Goal: Transaction & Acquisition: Obtain resource

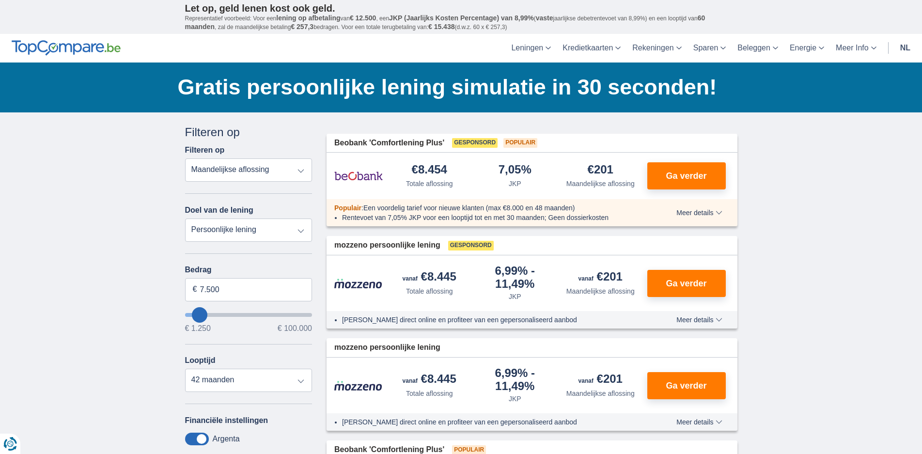
click at [301, 169] on select "Totale aflossing JKP Maandelijkse aflossing" at bounding box center [248, 169] width 127 height 23
click at [299, 227] on select "Persoonlijke lening Auto Moto / fiets Mobilhome / caravan Renovatie Energie Sch…" at bounding box center [248, 230] width 127 height 23
select select "vehicleLoan"
click at [185, 219] on select "Persoonlijke lening Auto Moto / fiets Mobilhome / caravan Renovatie Energie Sch…" at bounding box center [248, 230] width 127 height 23
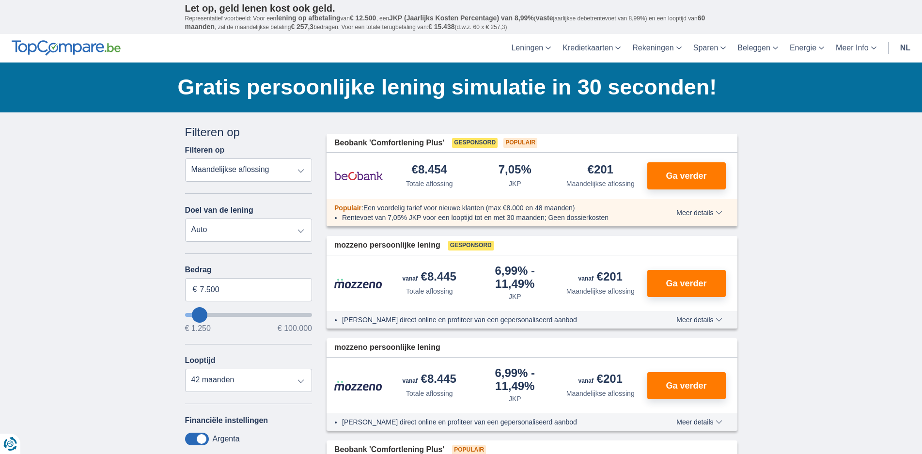
select select "3-4"
type input "15.000"
type input "15250"
select select "60"
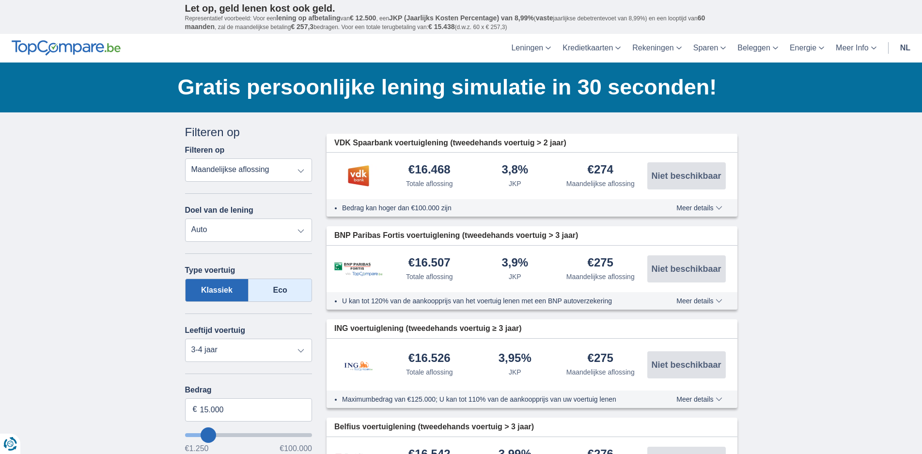
click at [276, 293] on label "Eco" at bounding box center [280, 290] width 63 height 23
click at [0, 0] on input "Eco" at bounding box center [0, 0] width 0 height 0
click at [304, 350] on select "Nieuw 0-1 jaar 1-2 jaar 2-3 jaar 3-4 jaar 4-5 jaar 5+ jaar" at bounding box center [248, 350] width 127 height 23
select select "new"
click at [185, 339] on select "Nieuw 0-1 jaar 1-2 jaar 2-3 jaar 3-4 jaar 4-5 jaar 5+ jaar" at bounding box center [248, 350] width 127 height 23
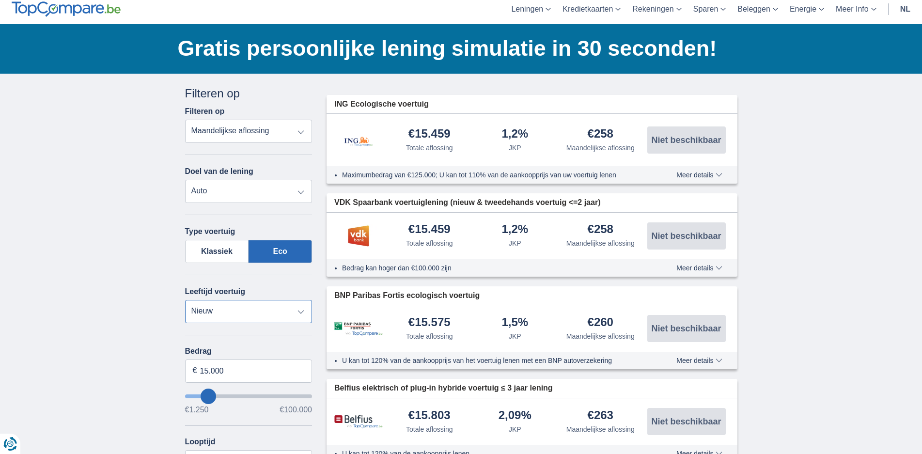
scroll to position [194, 0]
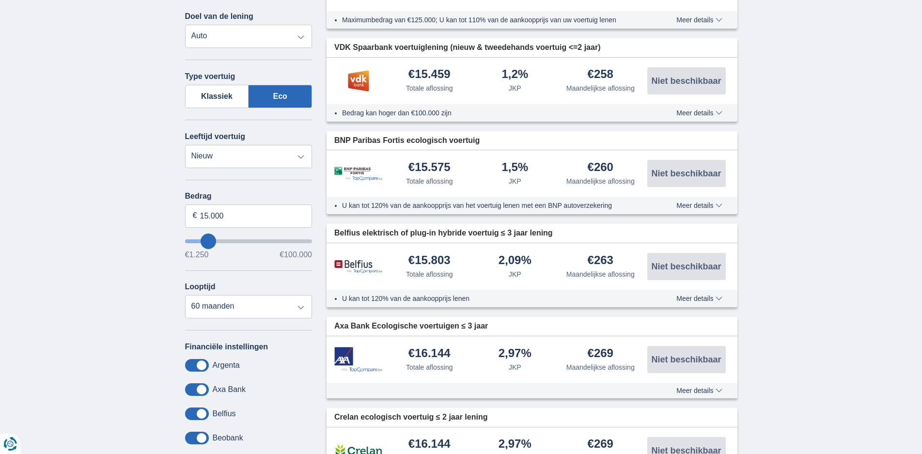
type input "18.250"
type input "18250"
select select "84"
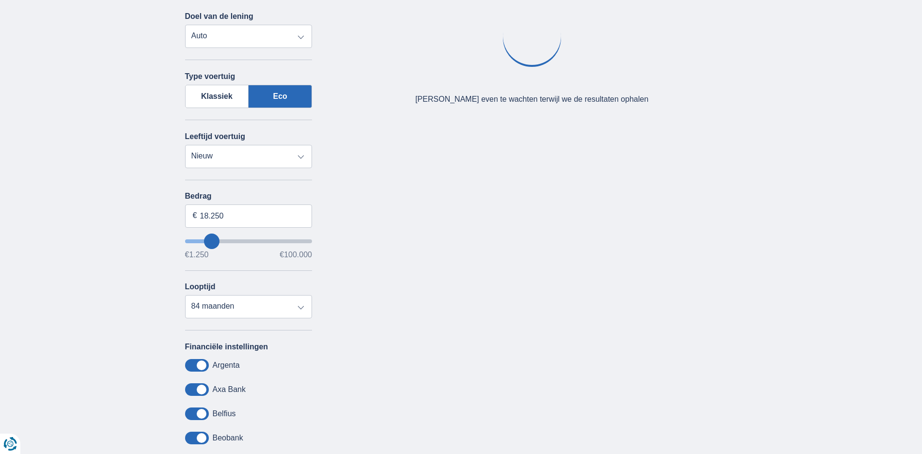
type input "19.250"
type input "20250"
type input "20.250"
select select "120"
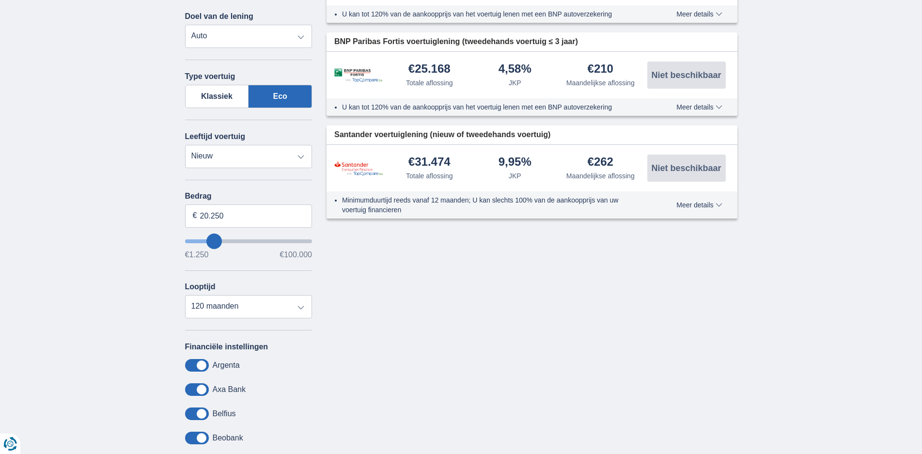
type input "29.250"
type input "29250"
click at [224, 241] on input "wantToBorrow" at bounding box center [248, 241] width 127 height 4
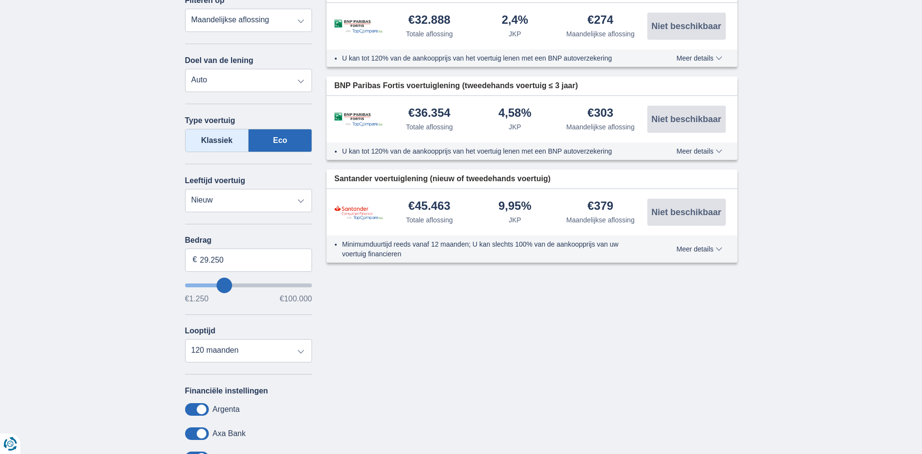
scroll to position [242, 0]
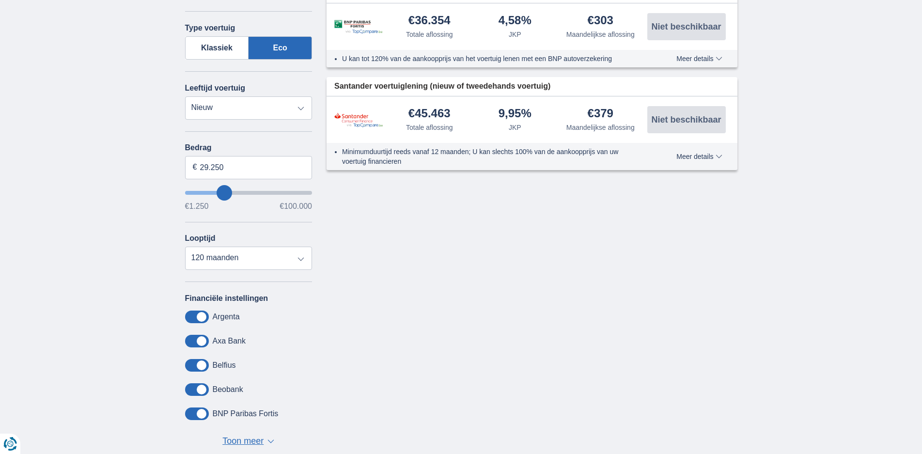
type input "20.250"
type input "20250"
click at [214, 192] on input "wantToBorrow" at bounding box center [248, 193] width 127 height 4
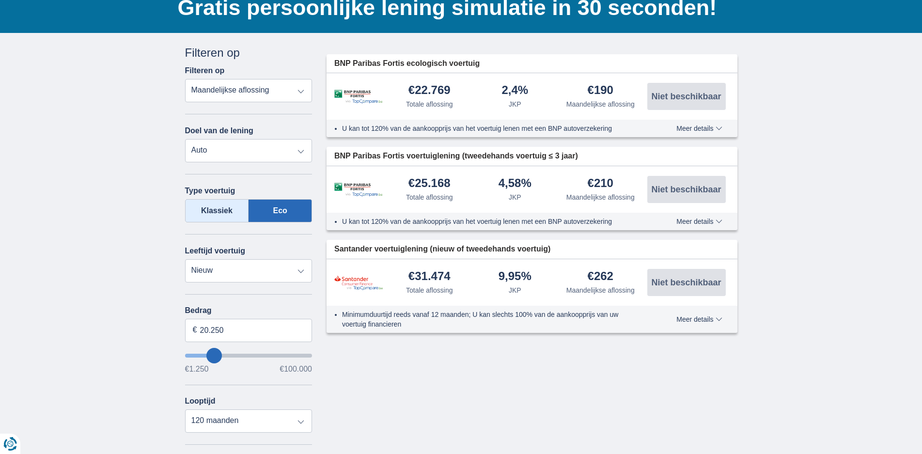
scroll to position [97, 0]
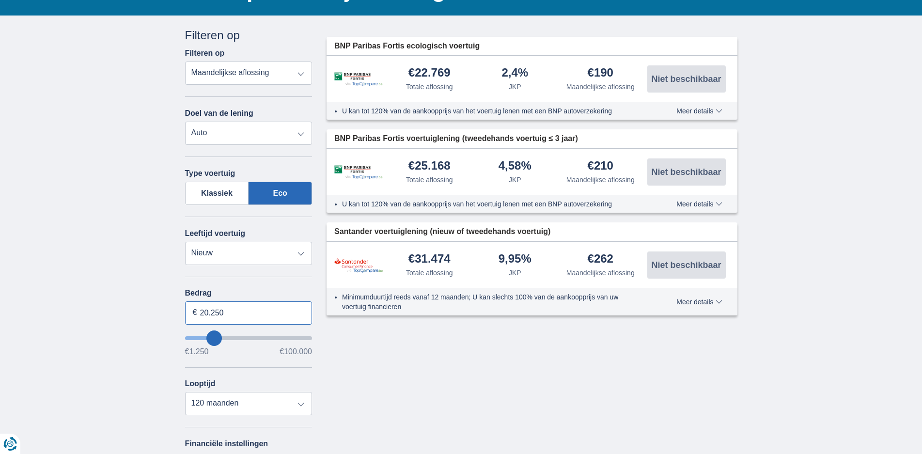
click at [226, 312] on input "20.250" at bounding box center [248, 312] width 127 height 23
type input "2"
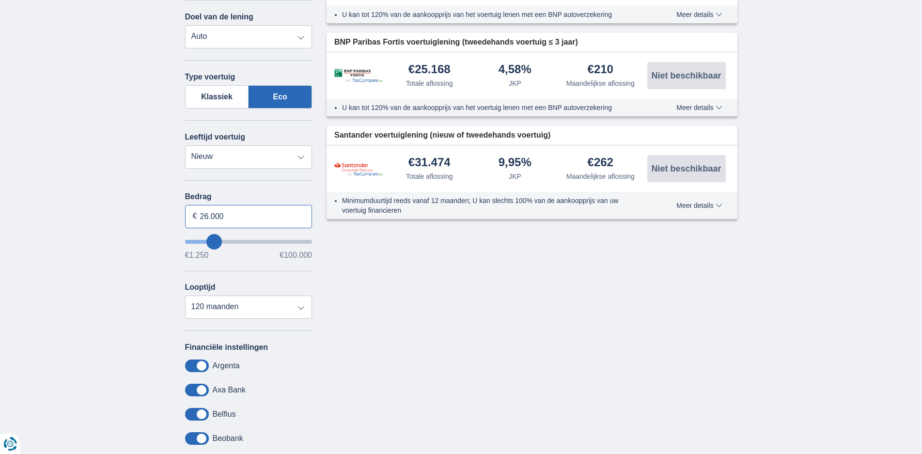
scroll to position [242, 0]
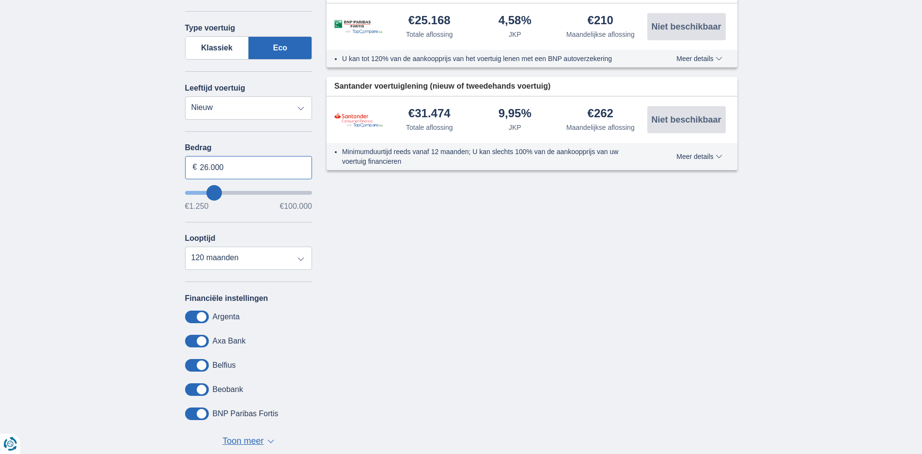
type input "26.000"
type input "26250"
select select "60"
click at [185, 247] on select "12 maanden 18 maanden 24 maanden 30 maanden 36 maanden 42 maanden 48 maanden 60…" at bounding box center [248, 258] width 127 height 23
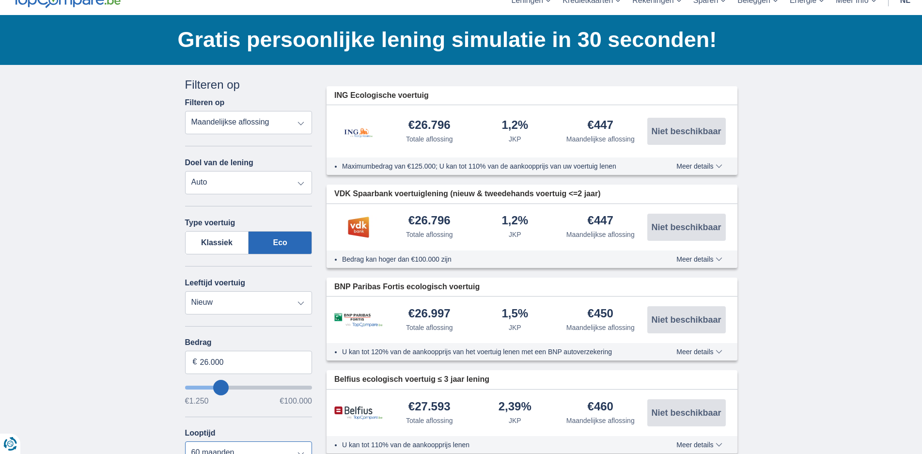
scroll to position [97, 0]
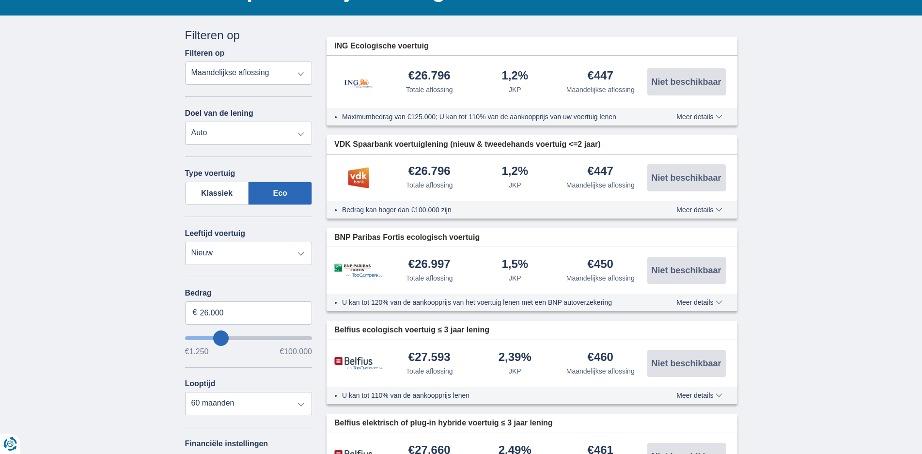
click at [722, 211] on span "Meer details" at bounding box center [699, 209] width 46 height 7
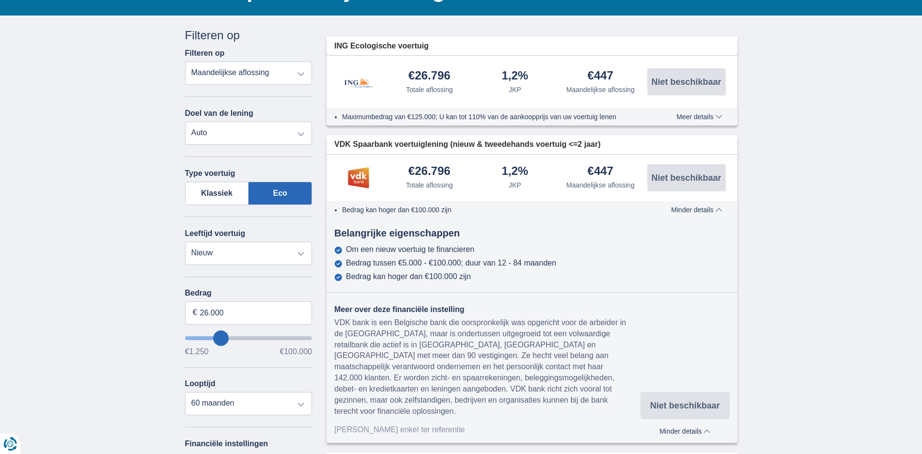
click at [721, 118] on span "Meer details" at bounding box center [699, 116] width 46 height 7
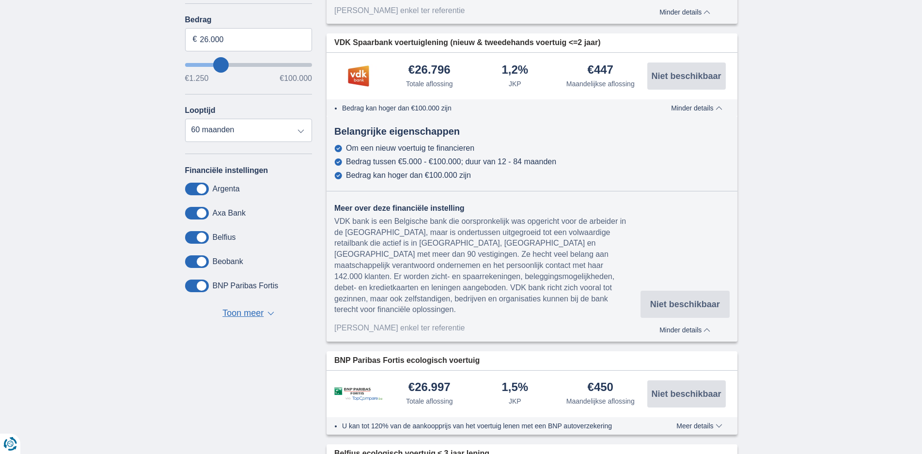
scroll to position [339, 0]
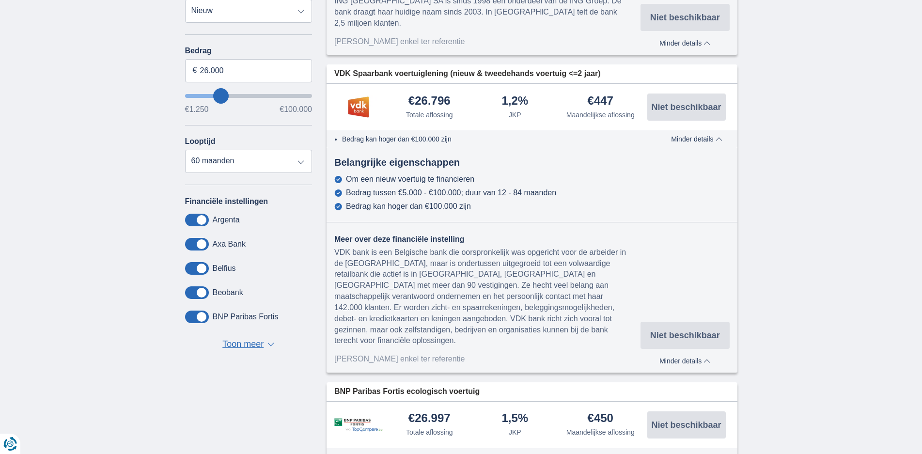
click at [718, 136] on span "Minder details" at bounding box center [696, 139] width 51 height 7
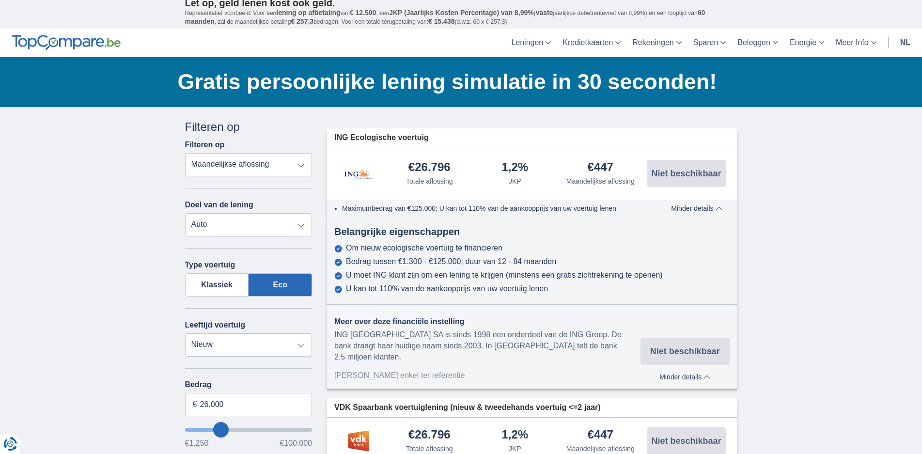
scroll to position [0, 0]
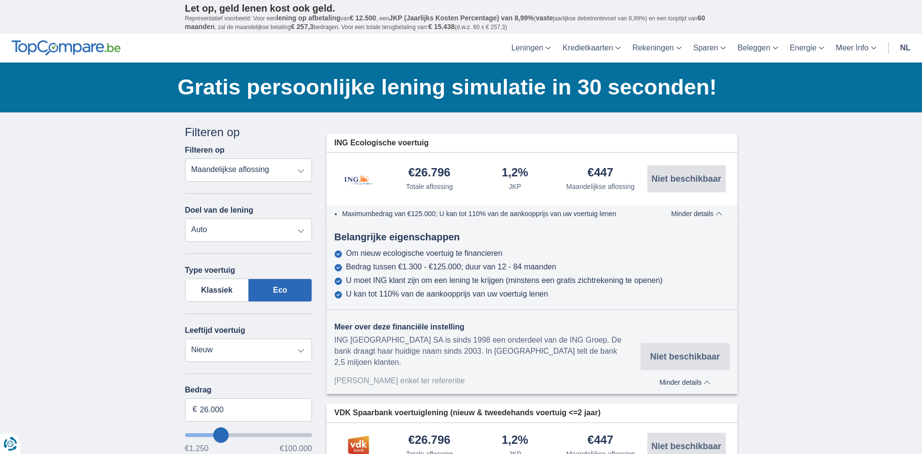
click at [720, 212] on span "Minder details" at bounding box center [696, 213] width 51 height 7
